Goal: Task Accomplishment & Management: Use online tool/utility

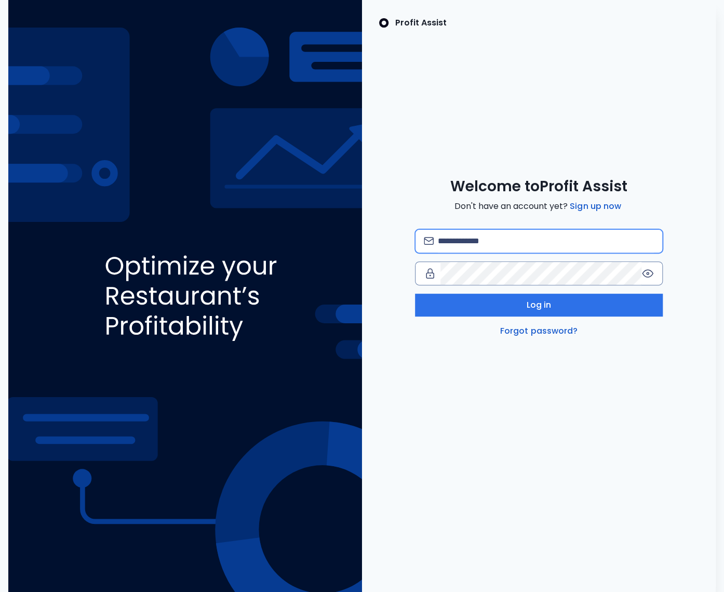
click at [465, 247] on input "email" at bounding box center [546, 241] width 216 height 23
type input "**********"
click at [462, 304] on button "Log in" at bounding box center [539, 304] width 248 height 23
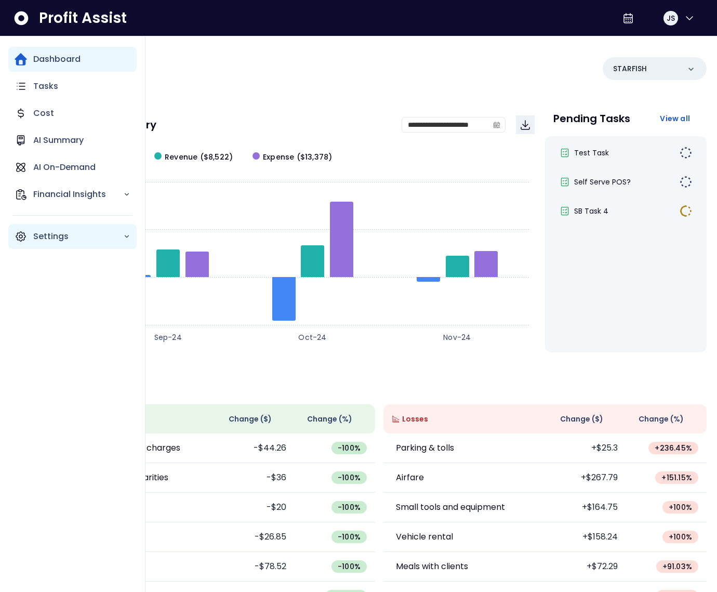
click at [60, 236] on p "Settings" at bounding box center [78, 236] width 90 height 12
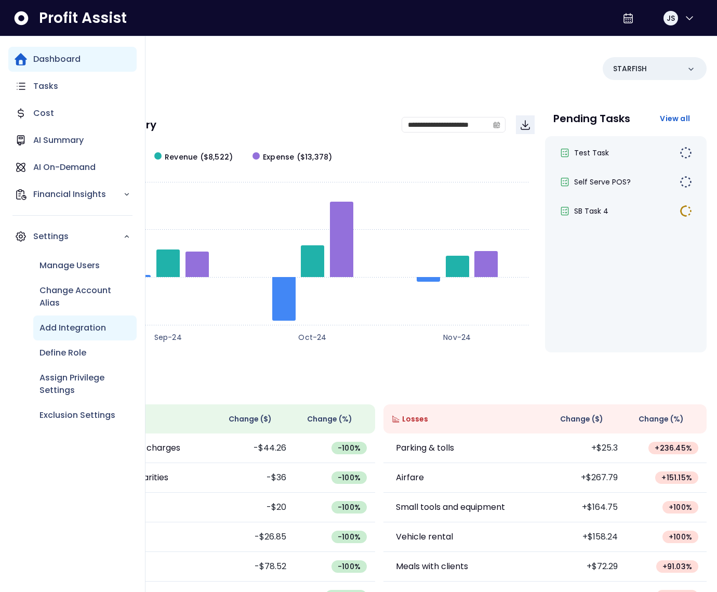
click at [75, 329] on p "Add Integration" at bounding box center [72, 327] width 66 height 12
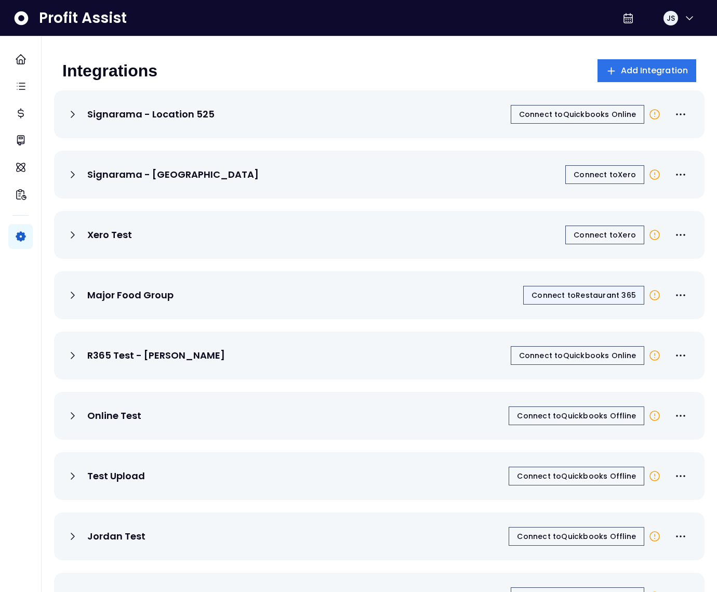
click at [585, 297] on span "Connect to Restaurant 365" at bounding box center [583, 295] width 104 height 10
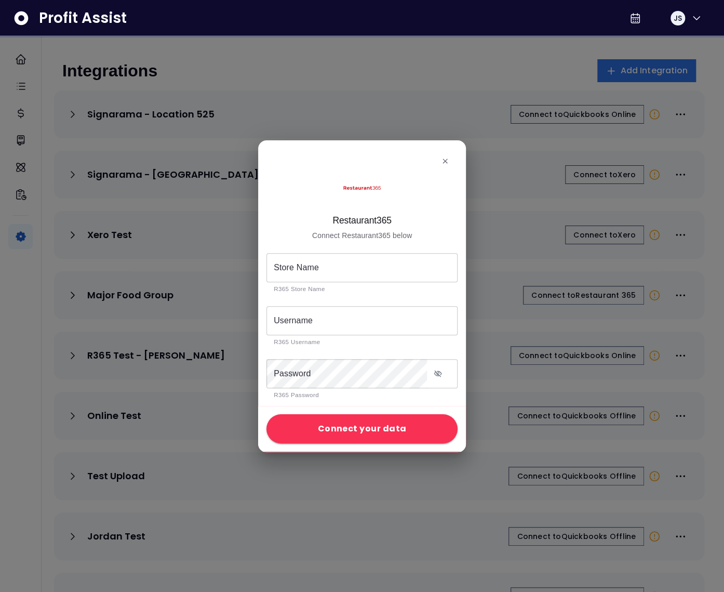
click at [445, 157] on icon "close" at bounding box center [445, 161] width 8 height 8
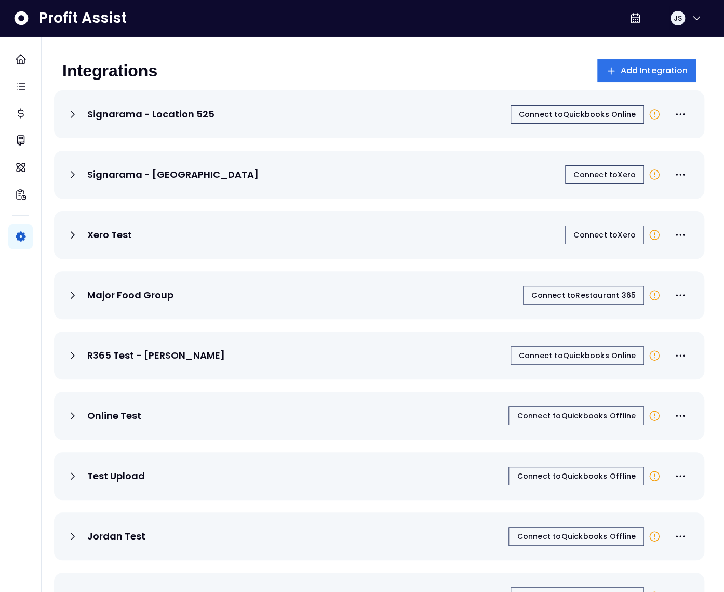
click at [445, 157] on div at bounding box center [362, 296] width 724 height 592
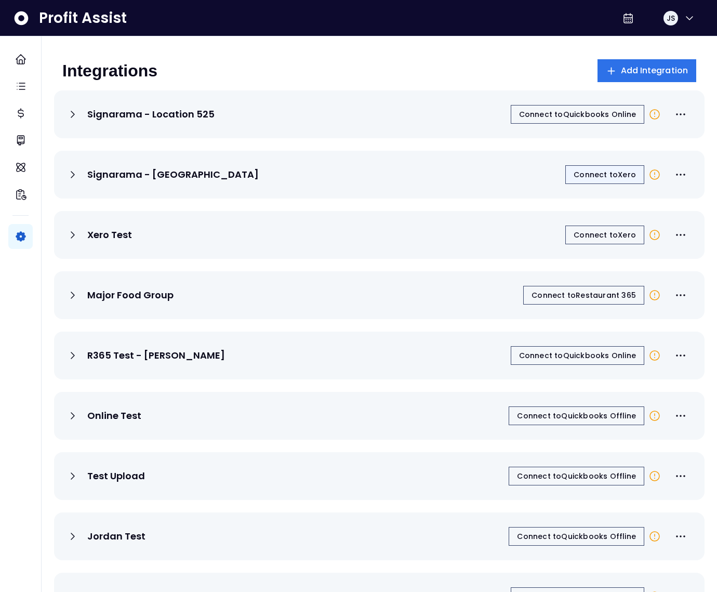
click at [591, 177] on span "Connect to Xero" at bounding box center [604, 174] width 62 height 10
click at [647, 70] on span "Add Integration" at bounding box center [655, 70] width 68 height 12
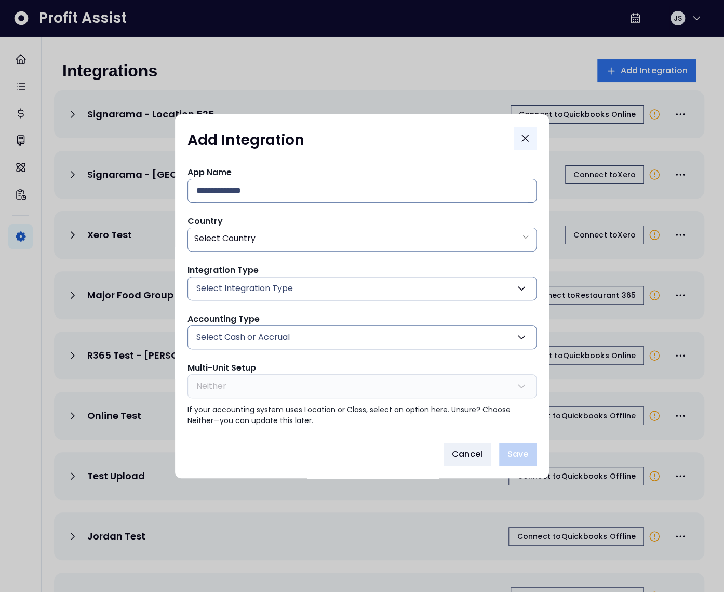
click at [521, 138] on icon "Close" at bounding box center [525, 138] width 12 height 12
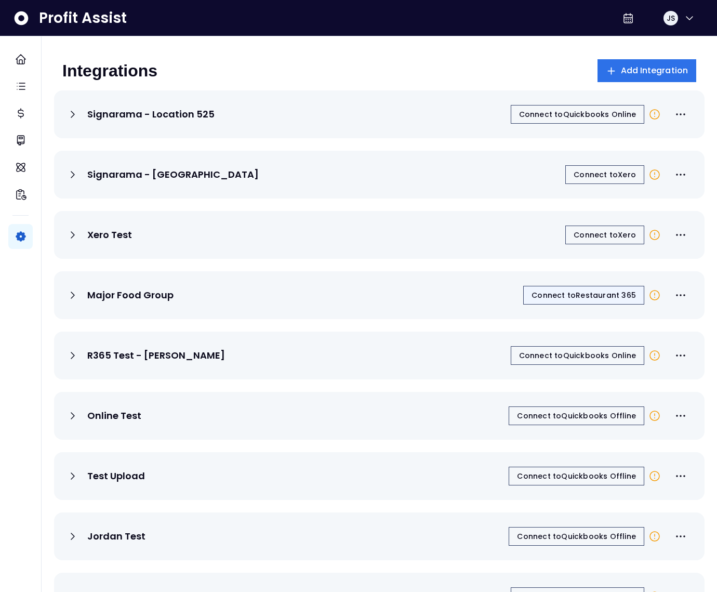
click at [568, 289] on button "Connect to Restaurant 365" at bounding box center [583, 295] width 121 height 19
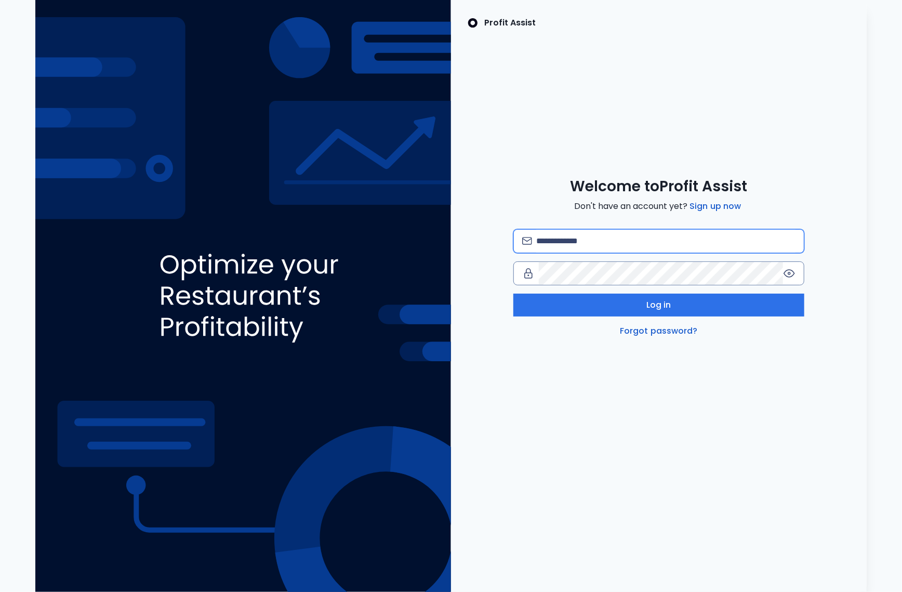
click at [595, 241] on input "email" at bounding box center [665, 241] width 259 height 23
type input "**********"
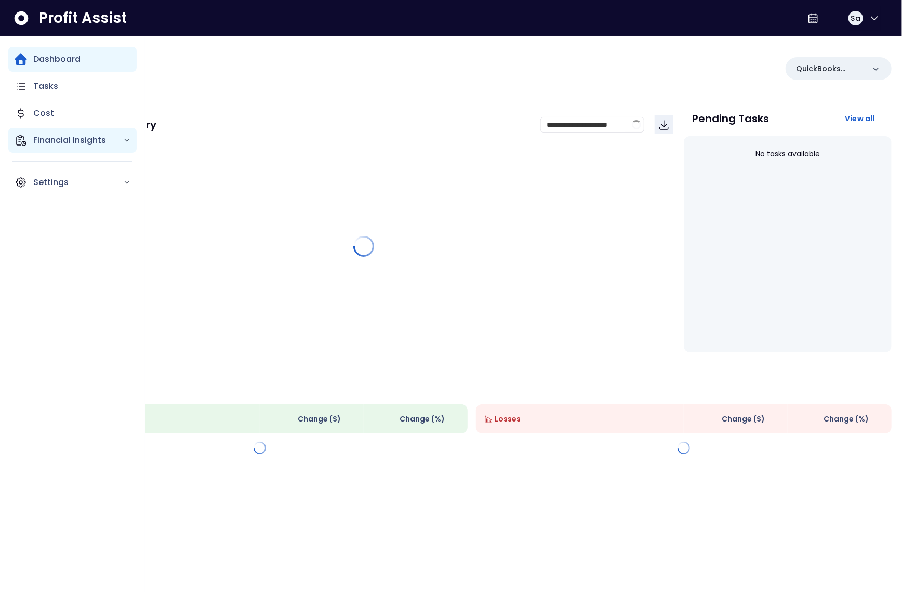
click at [29, 144] on div "Financial Insights" at bounding box center [72, 140] width 128 height 25
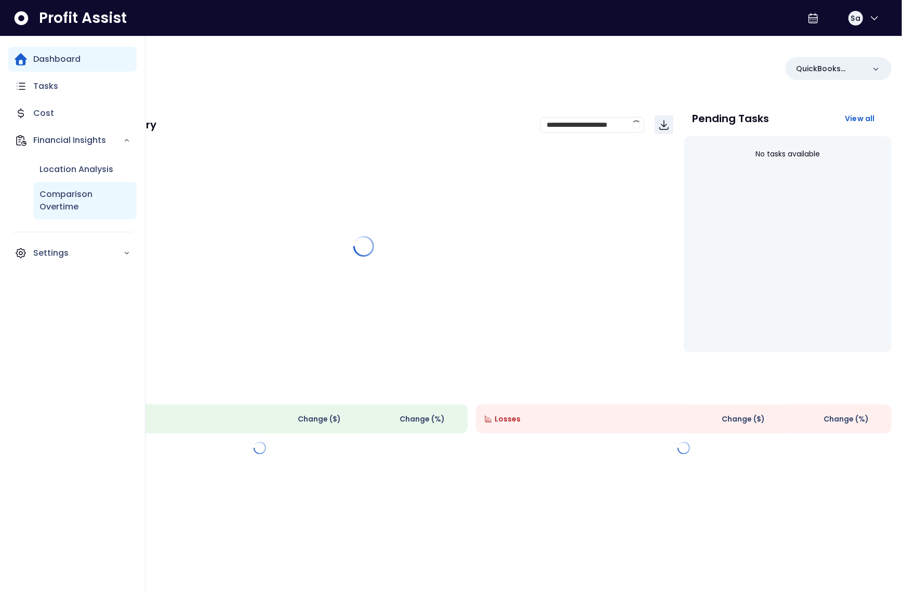
click at [64, 198] on p "Comparison Overtime" at bounding box center [84, 200] width 91 height 25
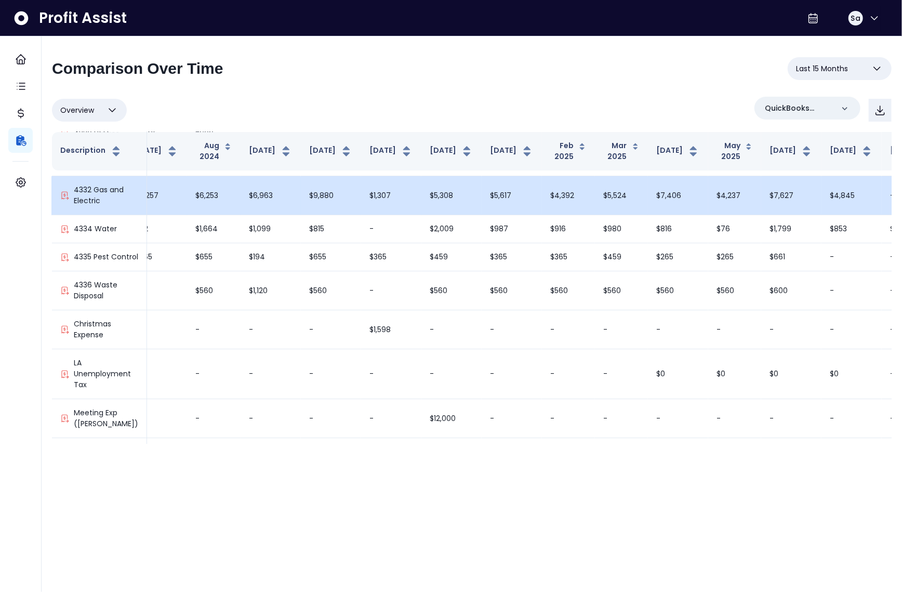
scroll to position [2482, 81]
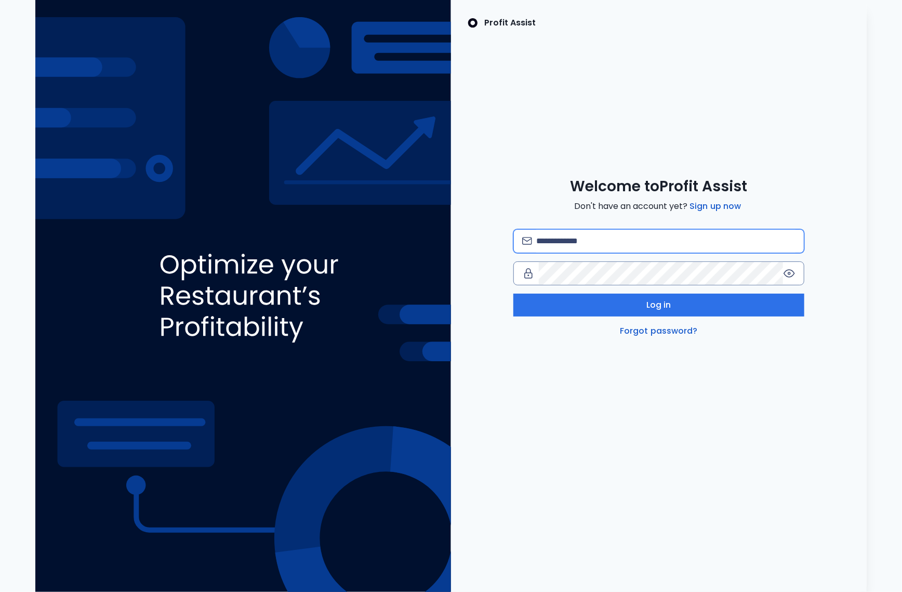
click at [550, 244] on input "email" at bounding box center [665, 241] width 259 height 23
type input "**********"
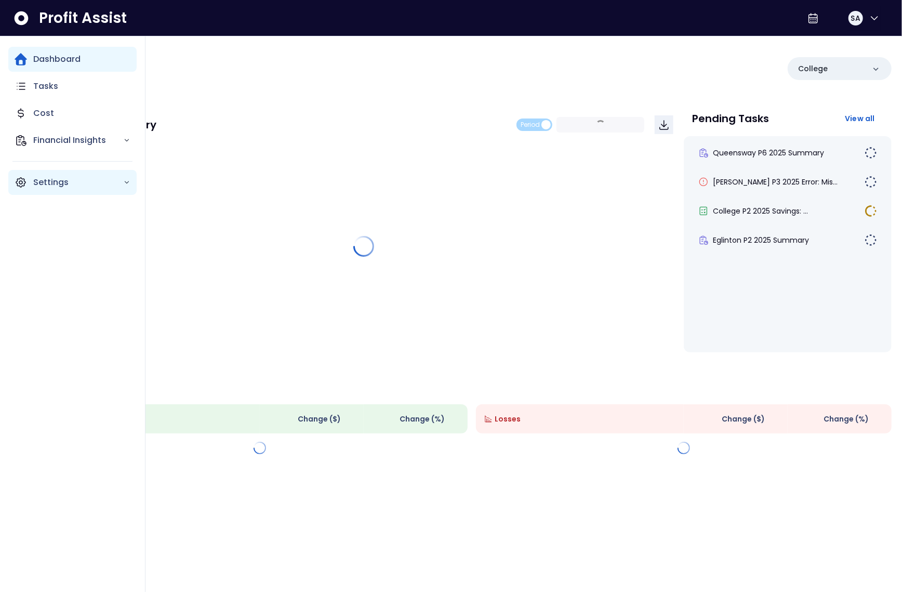
click at [21, 182] on icon "Main navigation" at bounding box center [21, 182] width 12 height 12
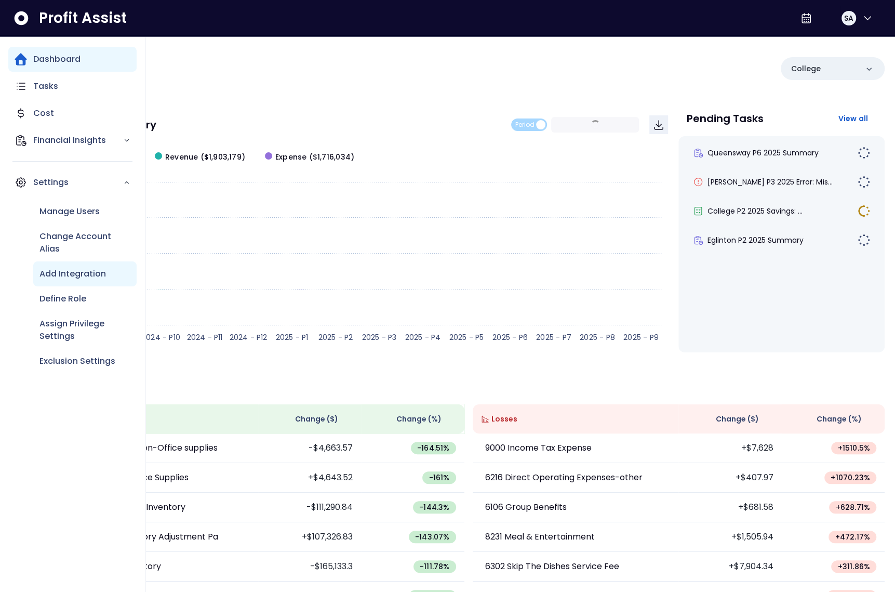
click at [75, 278] on p "Add Integration" at bounding box center [72, 273] width 66 height 12
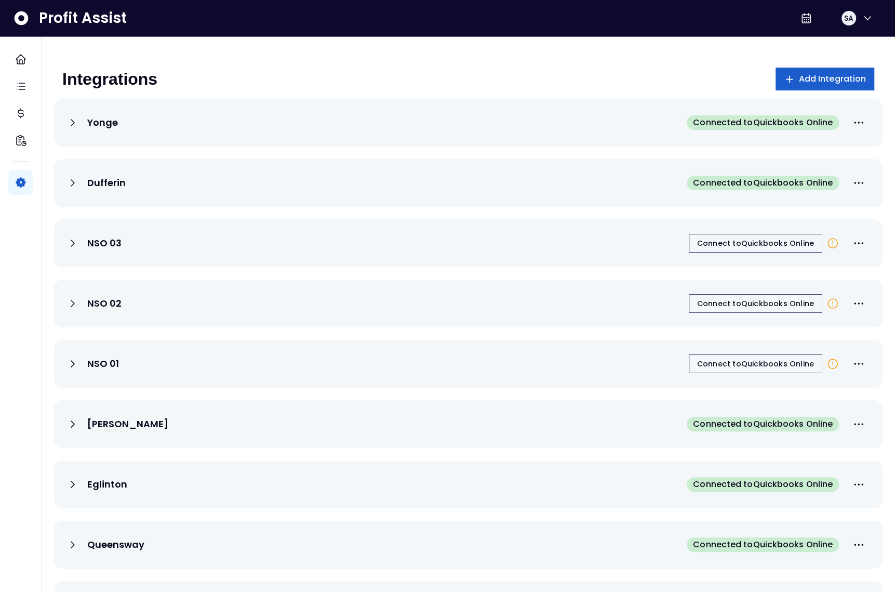
click at [825, 82] on span "Add Integration" at bounding box center [833, 79] width 68 height 12
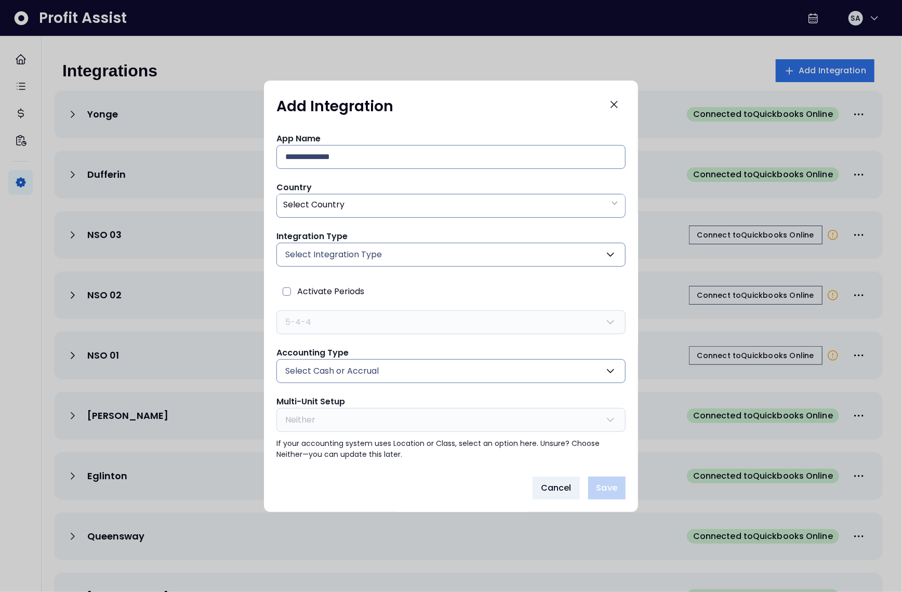
click at [395, 57] on div at bounding box center [451, 296] width 902 height 592
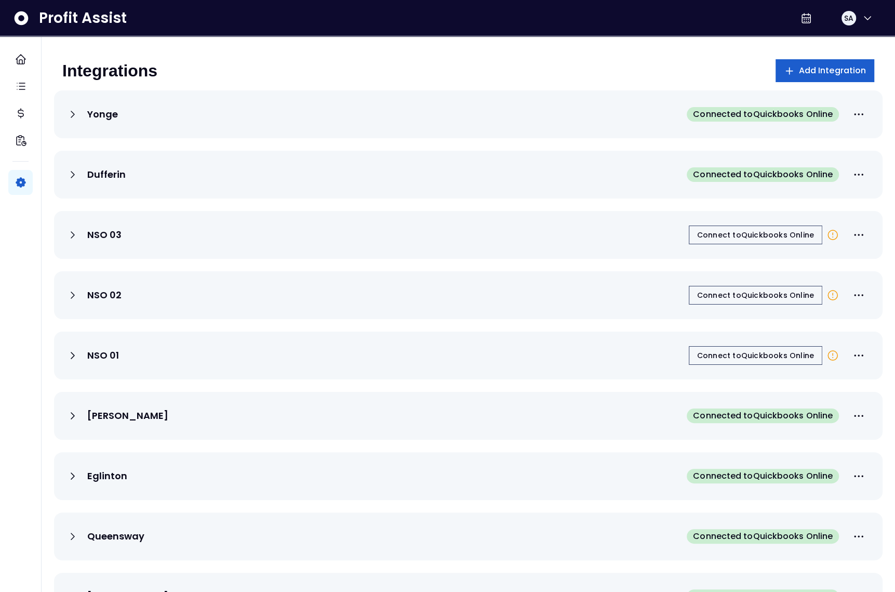
click at [796, 79] on button "Add Integration" at bounding box center [824, 70] width 99 height 23
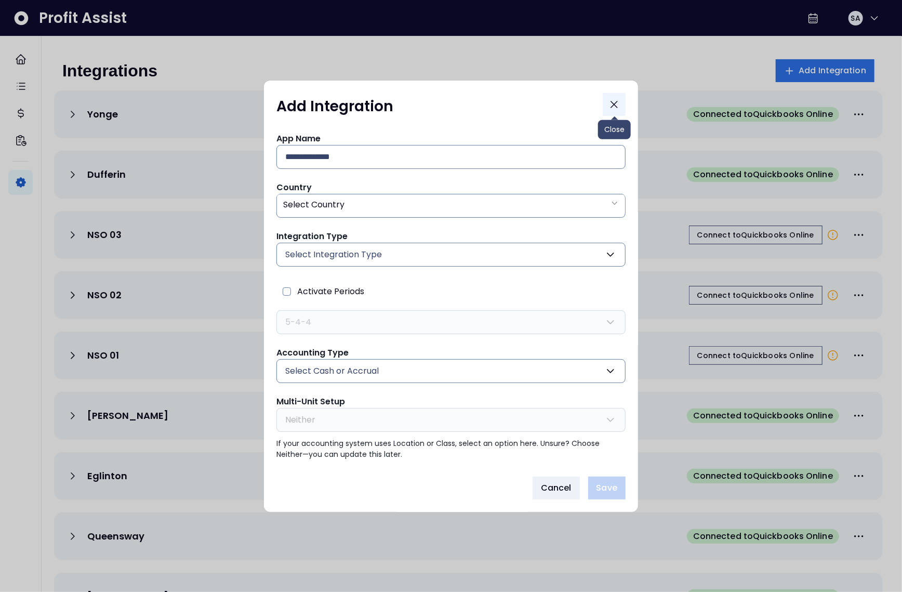
click at [610, 104] on icon "Close" at bounding box center [614, 104] width 12 height 12
